Goal: Find specific page/section: Find specific page/section

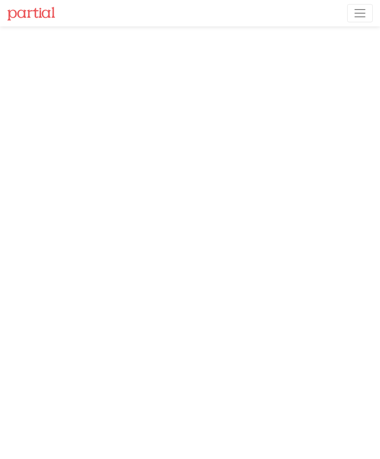
click at [356, 12] on span "Toggle navigation" at bounding box center [360, 13] width 14 height 14
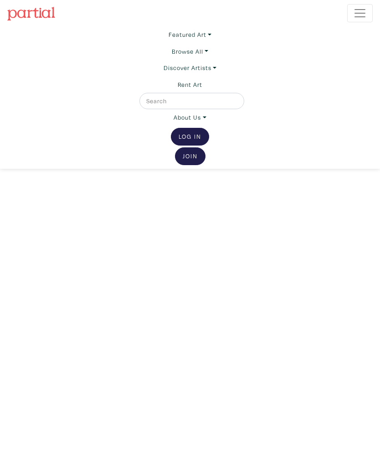
click at [190, 137] on link "Log In" at bounding box center [190, 137] width 38 height 18
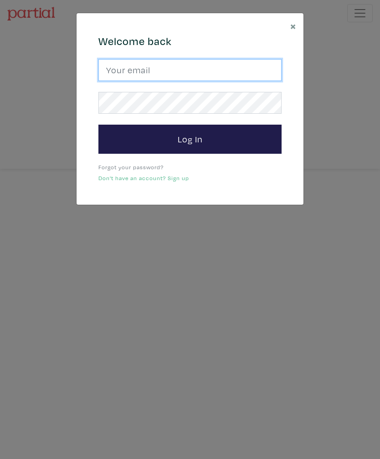
click at [117, 67] on input "email" at bounding box center [189, 70] width 183 height 22
type input "leighnelsonart@gmail.com"
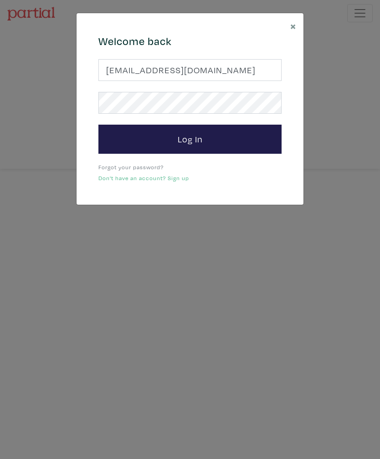
click at [190, 139] on button "Log In" at bounding box center [189, 139] width 183 height 29
click at [142, 133] on button "Log In" at bounding box center [189, 139] width 183 height 29
click at [142, 145] on button "Log In" at bounding box center [189, 139] width 183 height 29
click at [294, 31] on span "×" at bounding box center [293, 26] width 6 height 14
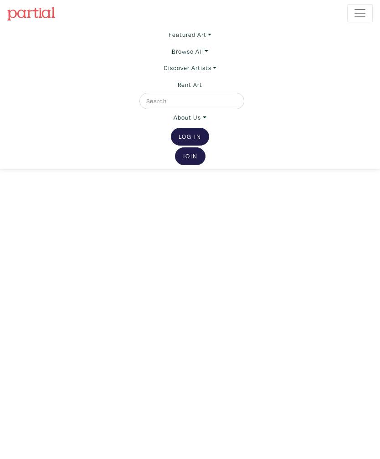
click at [30, 11] on img at bounding box center [31, 14] width 48 height 14
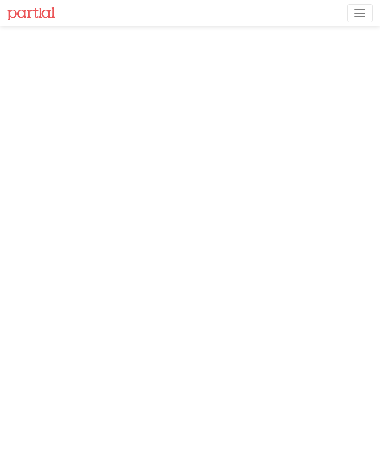
click at [357, 11] on span "Toggle navigation" at bounding box center [360, 13] width 14 height 14
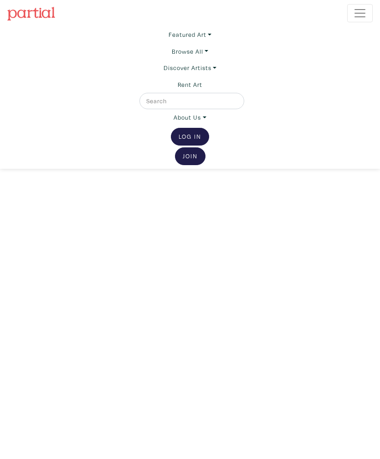
click at [195, 100] on input "text" at bounding box center [190, 101] width 91 height 10
type input "[PERSON_NAME]"
click at [238, 103] on button "submit" at bounding box center [238, 103] width 0 height 0
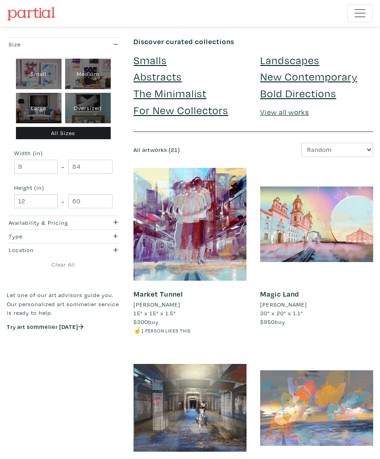
click at [149, 302] on li "[PERSON_NAME]" at bounding box center [156, 304] width 47 height 9
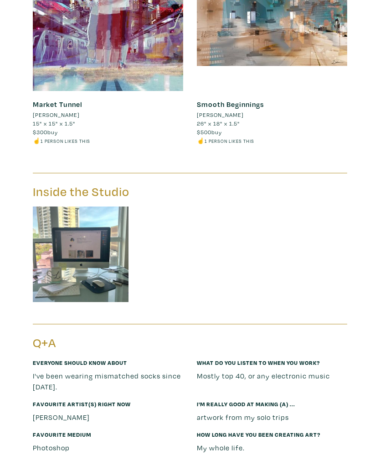
scroll to position [1540, 0]
